Goal: Check status: Check status

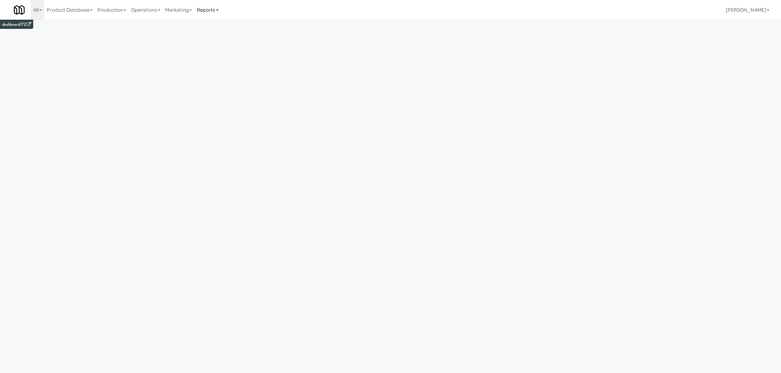
click at [206, 13] on link "Reports" at bounding box center [207, 10] width 27 height 20
click at [213, 47] on link "Payouts" at bounding box center [218, 48] width 49 height 11
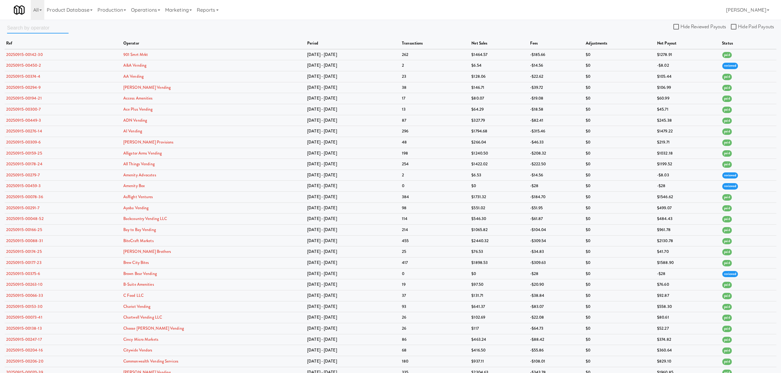
click at [28, 30] on input "text" at bounding box center [37, 27] width 61 height 11
click at [32, 30] on input "text" at bounding box center [37, 27] width 61 height 11
paste input "37485038886"
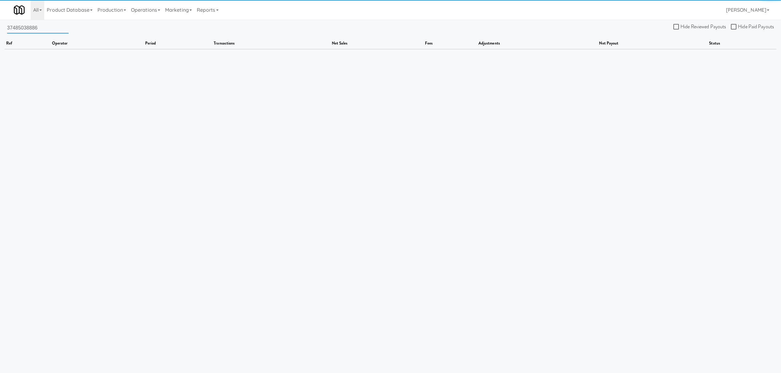
type input "37485038886"
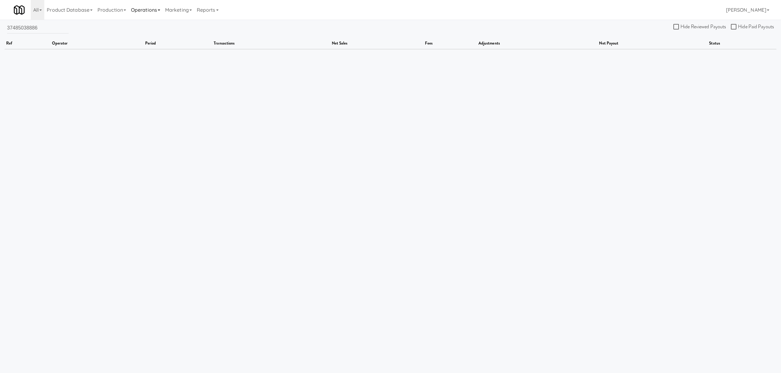
click at [144, 6] on link "Operations" at bounding box center [146, 10] width 34 height 20
click at [150, 47] on link "Operators" at bounding box center [153, 48] width 49 height 11
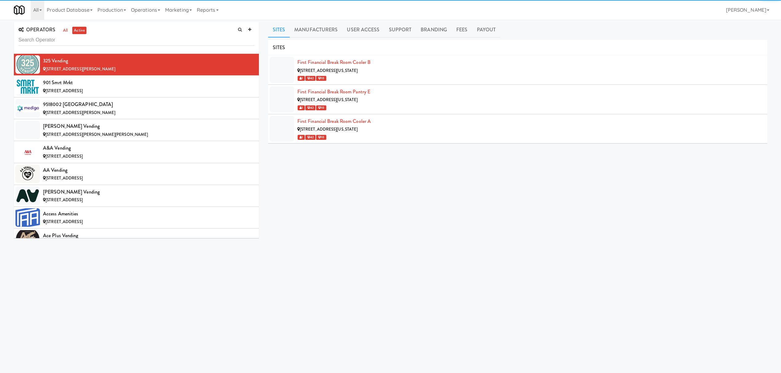
click at [45, 40] on input "text" at bounding box center [136, 39] width 236 height 11
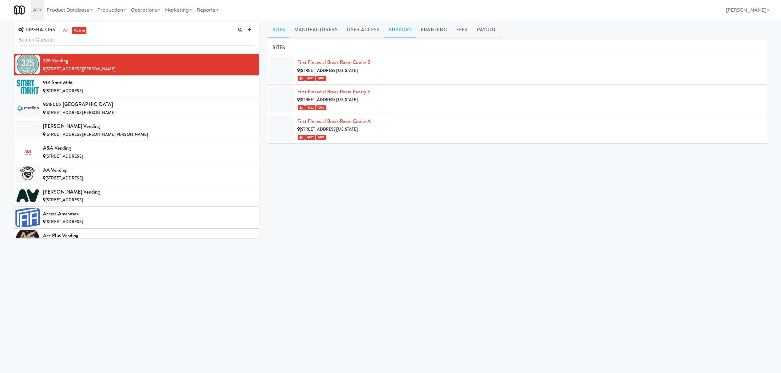
click at [310, 31] on link "Support" at bounding box center [400, 29] width 32 height 15
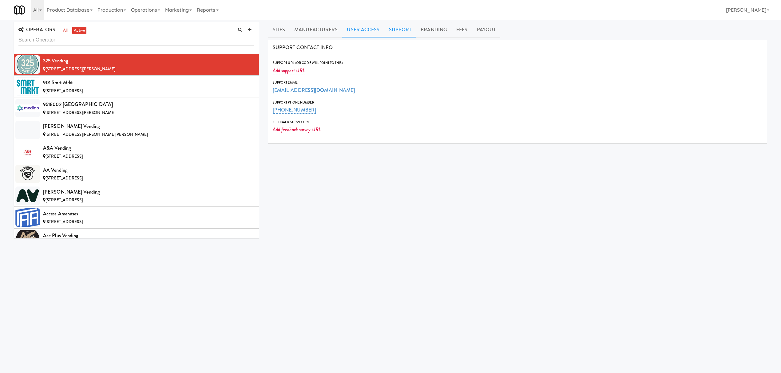
click at [310, 31] on link "User Access" at bounding box center [363, 29] width 42 height 15
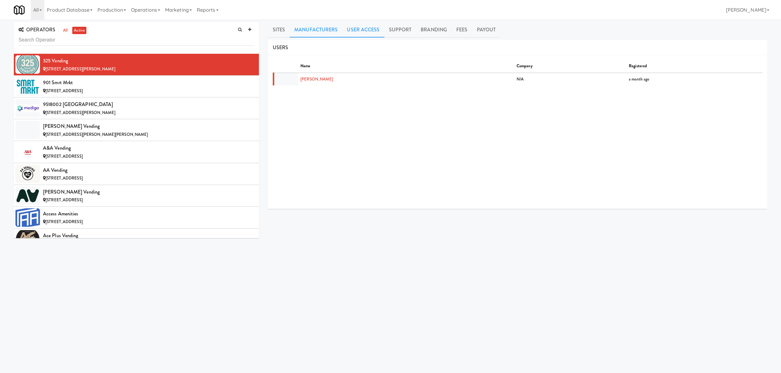
click at [310, 27] on link "Manufacturers" at bounding box center [316, 29] width 53 height 15
click at [310, 30] on link "Branding" at bounding box center [434, 29] width 36 height 15
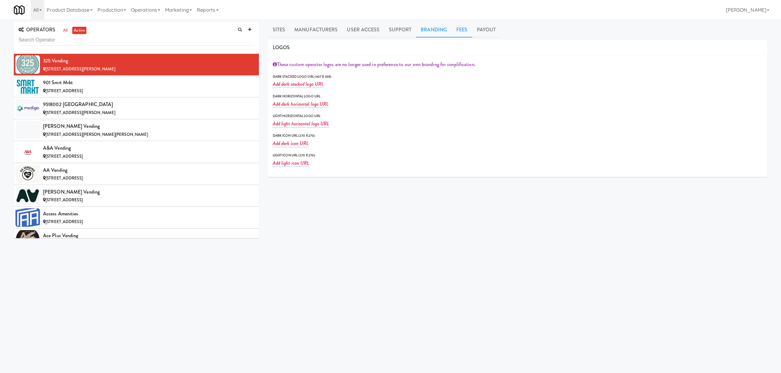
click at [310, 30] on link "Fees" at bounding box center [462, 29] width 20 height 15
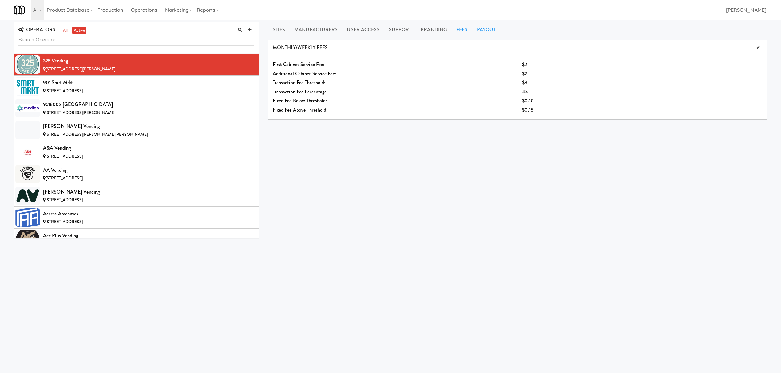
click at [310, 26] on link "Payout" at bounding box center [486, 29] width 28 height 15
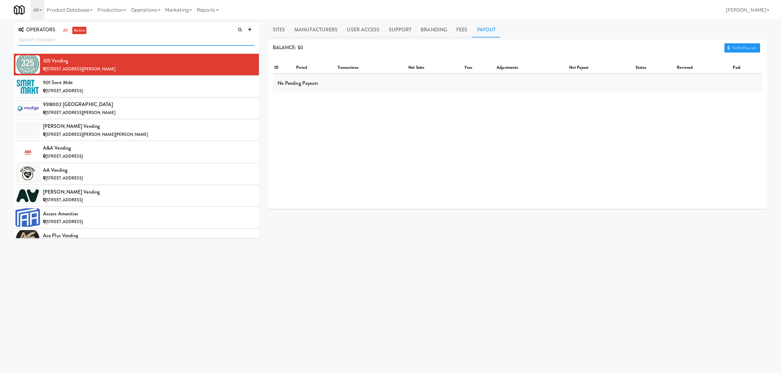
click at [57, 41] on input "text" at bounding box center [136, 39] width 236 height 11
paste input "37485038886"
type input "37485038886"
